Goal: Task Accomplishment & Management: Manage account settings

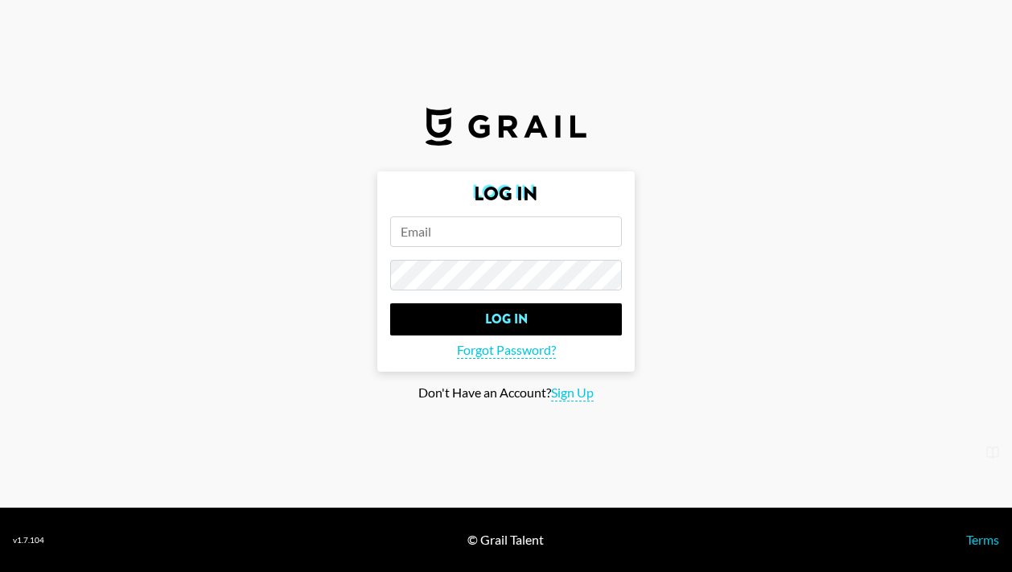
click at [512, 252] on form "Log In Log In Forgot Password?" at bounding box center [505, 271] width 257 height 200
click at [511, 231] on input "email" at bounding box center [506, 231] width 232 height 31
paste input "[PERSON_NAME][EMAIL_ADDRESS][PERSON_NAME][DOMAIN_NAME]"
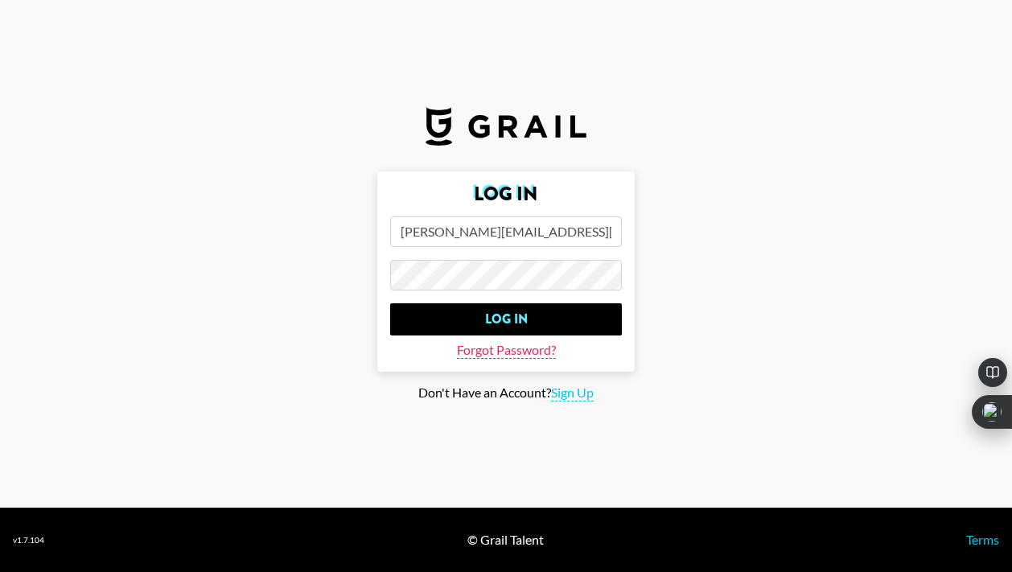
type input "[PERSON_NAME][EMAIL_ADDRESS][PERSON_NAME][DOMAIN_NAME]"
click at [511, 349] on span "Forgot Password?" at bounding box center [506, 350] width 99 height 17
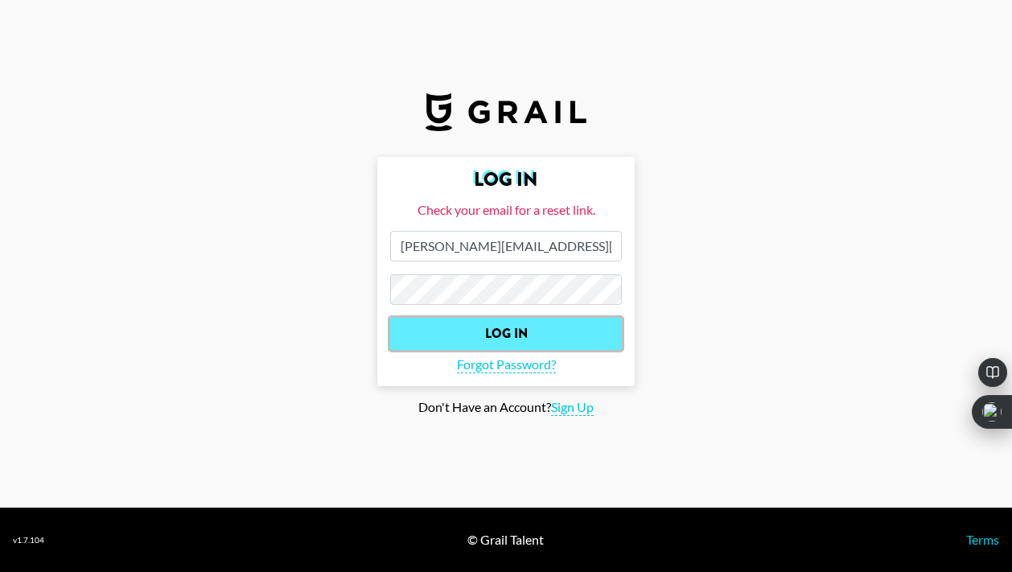
click at [516, 326] on input "Log In" at bounding box center [506, 334] width 232 height 32
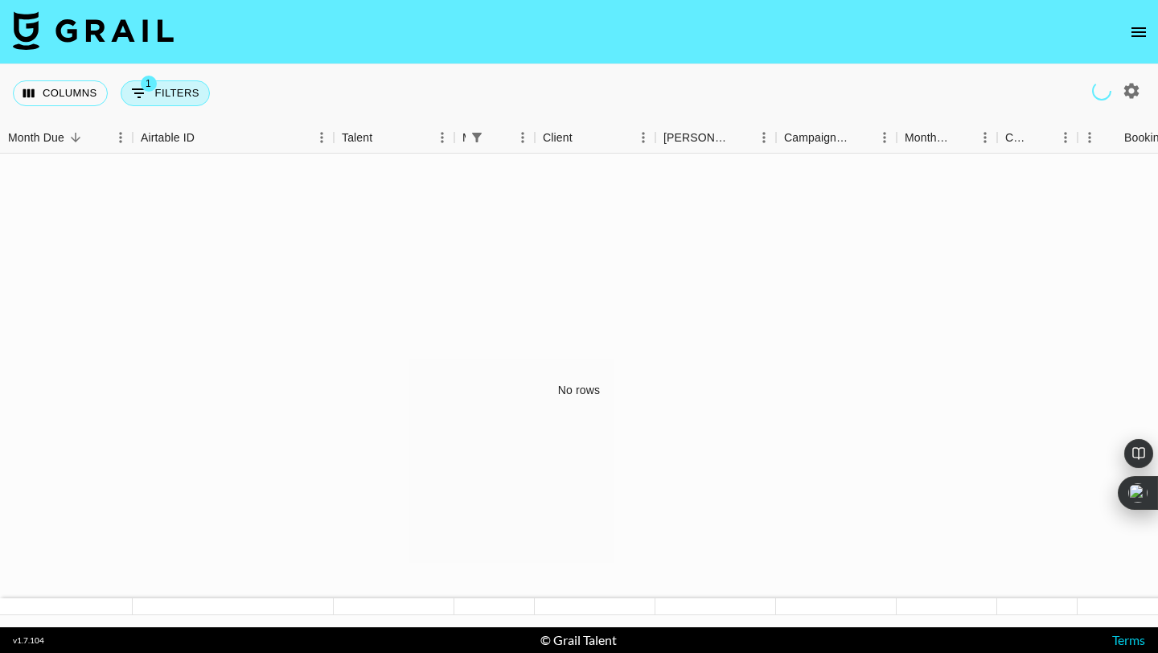
click at [188, 94] on button "1 Filters" at bounding box center [165, 93] width 89 height 26
select select "managerIds"
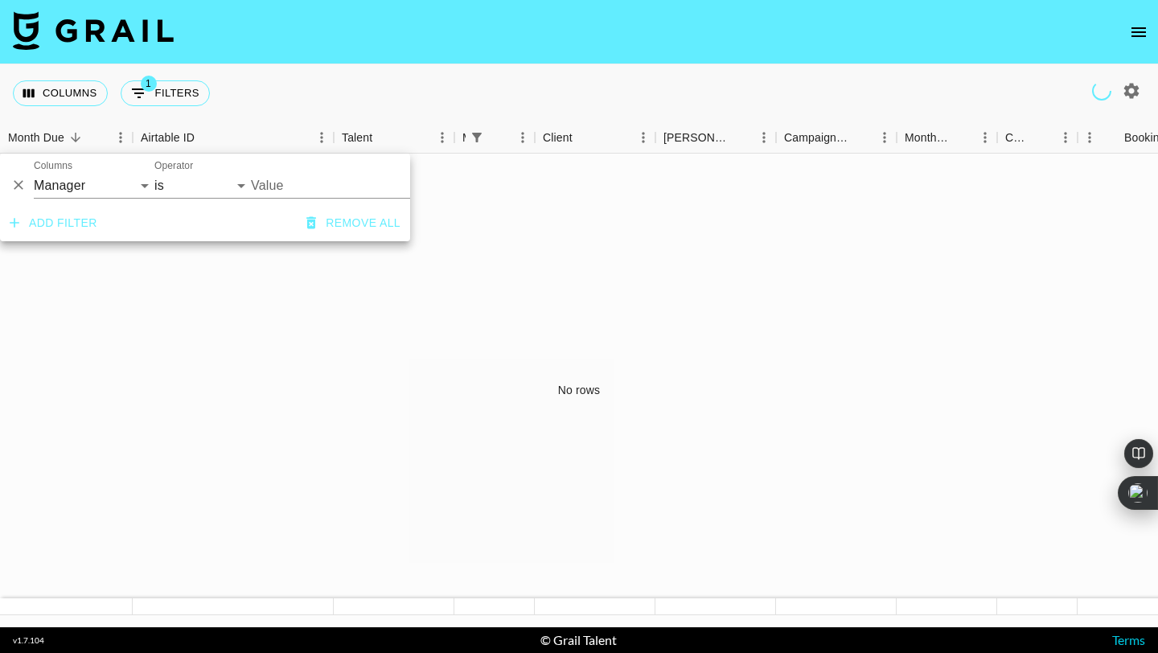
click at [220, 314] on div "No rows" at bounding box center [579, 391] width 1158 height 474
